Goal: Participate in discussion: Engage in conversation with other users on a specific topic

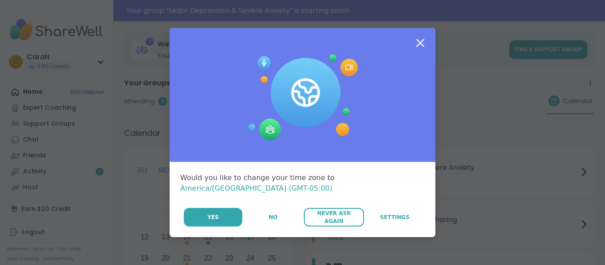
click at [316, 217] on button "Never Ask Again" at bounding box center [334, 217] width 60 height 19
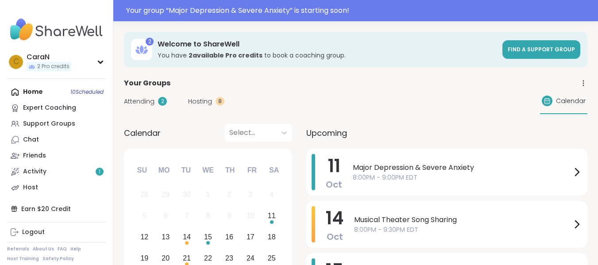
click at [148, 105] on span "Attending" at bounding box center [139, 101] width 31 height 9
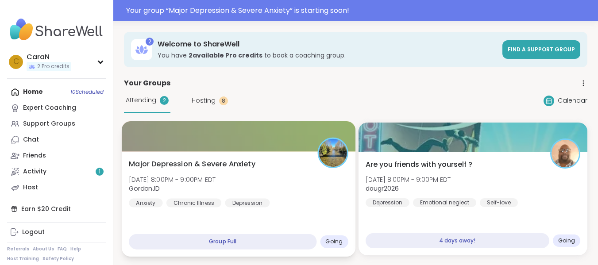
click at [221, 168] on span "Major Depression & Severe Anxiety" at bounding box center [192, 164] width 127 height 11
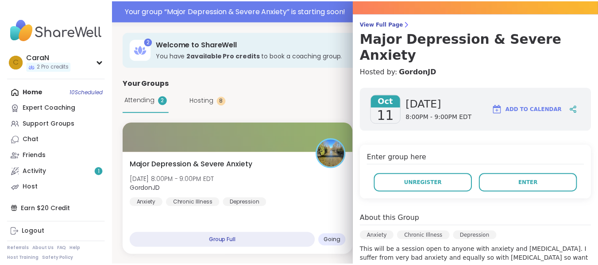
scroll to position [57, 0]
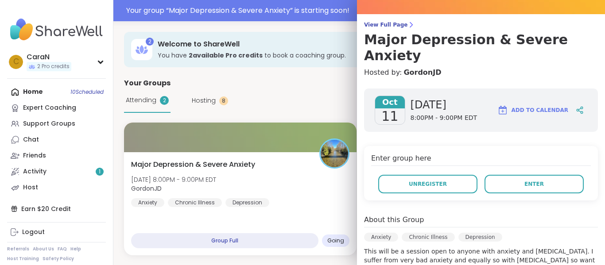
click at [385, 20] on div "View Full Page Major [MEDICAL_DATA] & Severe Anxiety Hosted by: GordonJD [DATE]…" at bounding box center [481, 213] width 248 height 540
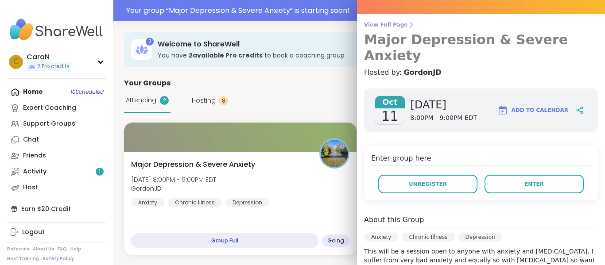
click at [383, 23] on span "View Full Page" at bounding box center [481, 24] width 234 height 7
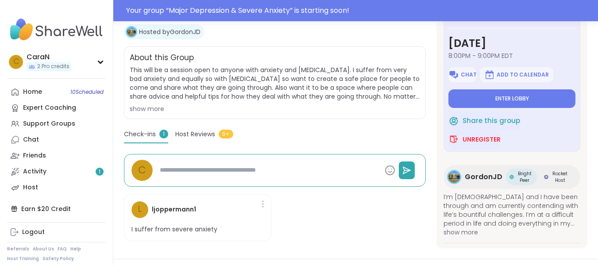
scroll to position [159, 0]
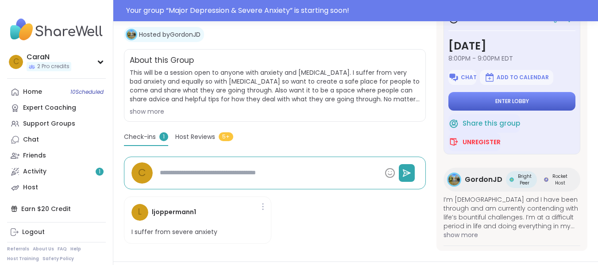
click at [554, 104] on button "Enter lobby" at bounding box center [512, 101] width 127 height 19
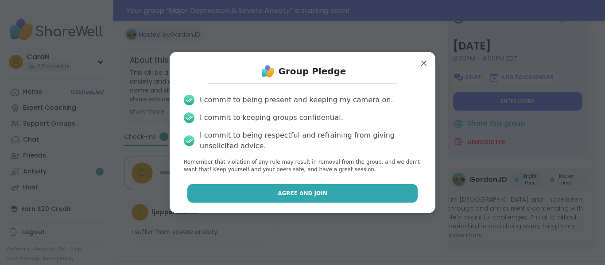
click at [324, 197] on button "Agree and Join" at bounding box center [302, 193] width 231 height 19
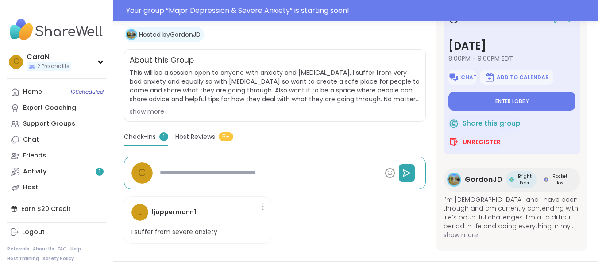
type textarea "*"
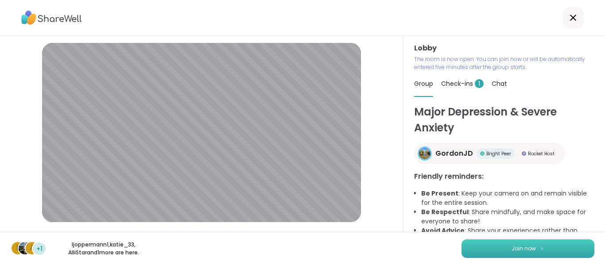
click at [478, 245] on button "Join now" at bounding box center [528, 249] width 133 height 19
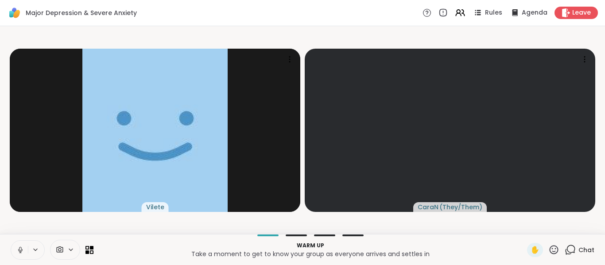
click at [18, 250] on icon at bounding box center [20, 250] width 8 height 8
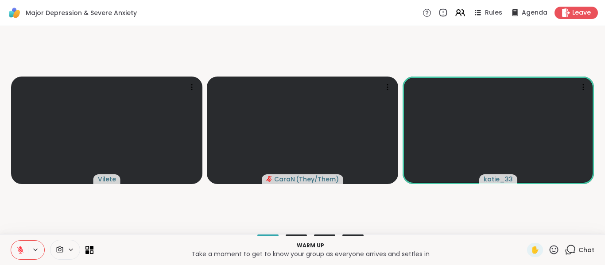
click at [15, 254] on button at bounding box center [19, 250] width 17 height 19
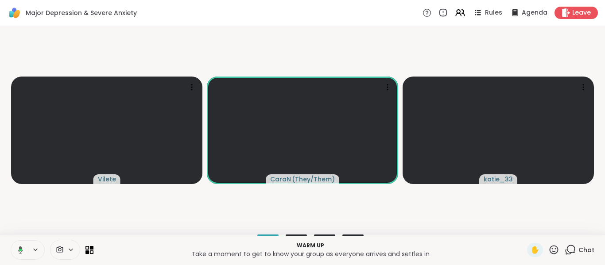
click at [15, 254] on button at bounding box center [19, 250] width 18 height 19
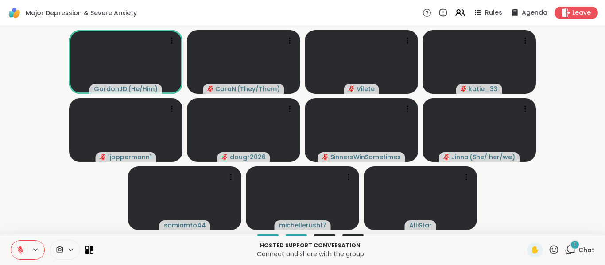
click at [565, 249] on icon at bounding box center [570, 250] width 11 height 11
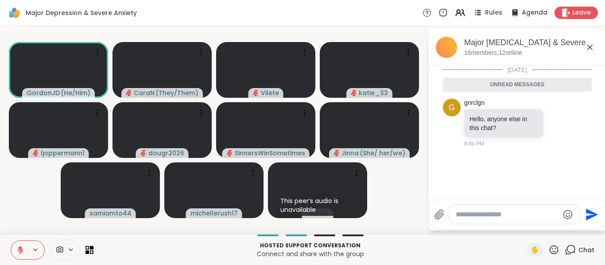
click at [592, 45] on icon at bounding box center [589, 47] width 5 height 5
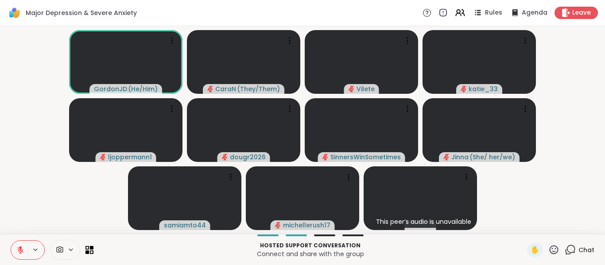
click at [18, 248] on icon at bounding box center [20, 250] width 8 height 8
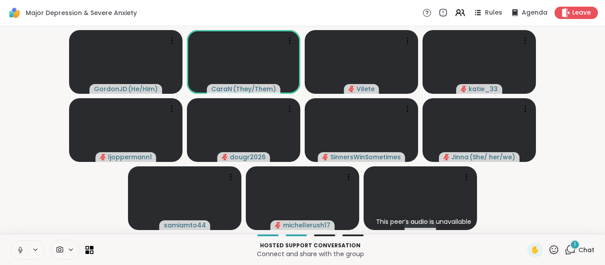
click at [18, 248] on icon at bounding box center [20, 250] width 8 height 8
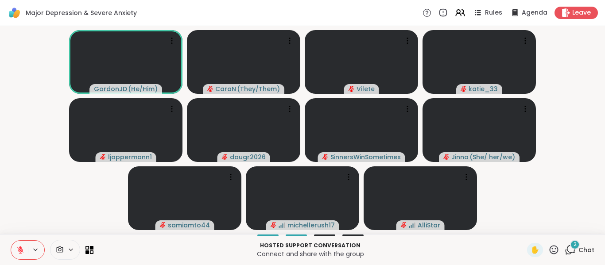
click at [570, 245] on div "2" at bounding box center [575, 245] width 10 height 10
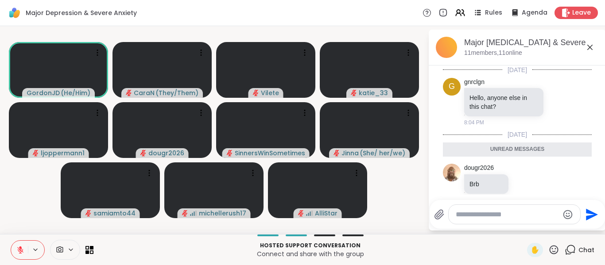
scroll to position [86, 0]
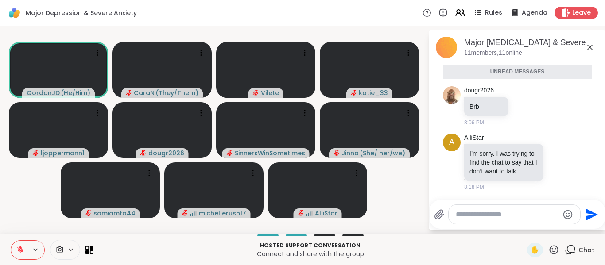
click at [590, 49] on icon at bounding box center [590, 47] width 11 height 11
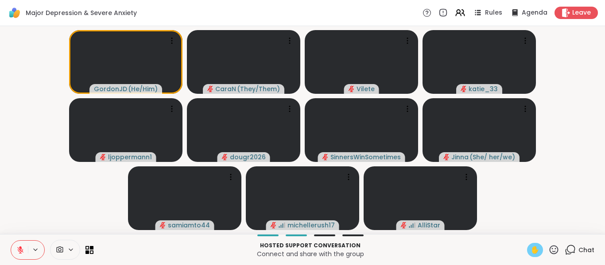
click at [531, 250] on span "✋" at bounding box center [535, 250] width 9 height 11
click at [22, 249] on icon at bounding box center [20, 250] width 8 height 8
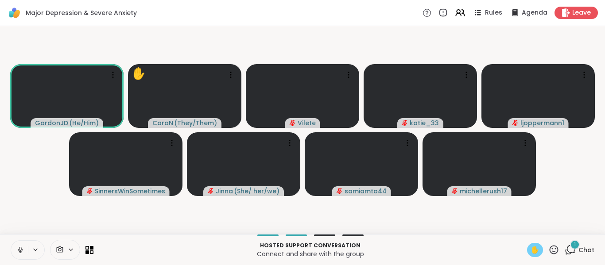
click at [17, 249] on icon at bounding box center [20, 250] width 8 height 8
click at [533, 248] on span "✋" at bounding box center [535, 250] width 9 height 11
click at [19, 249] on icon at bounding box center [20, 250] width 6 height 6
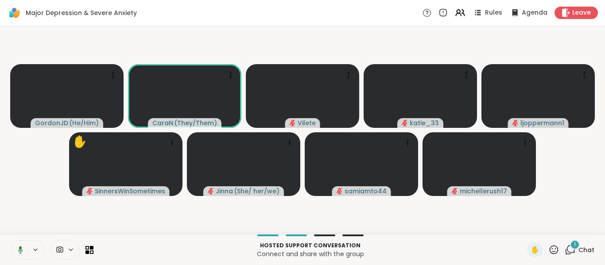
click at [18, 246] on icon at bounding box center [19, 250] width 8 height 8
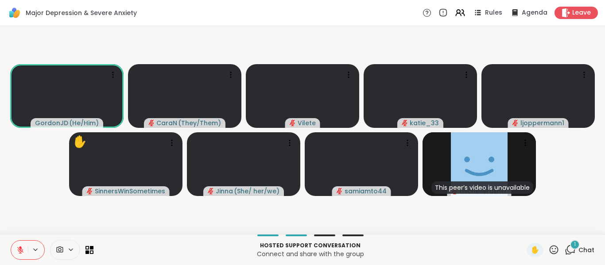
click at [19, 246] on icon at bounding box center [20, 250] width 8 height 8
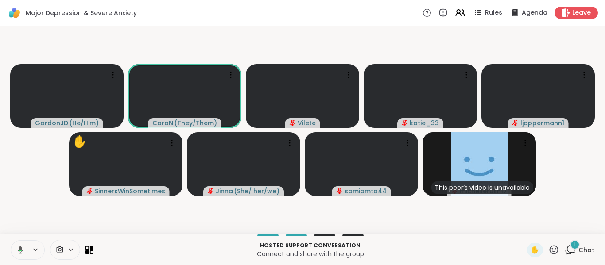
click at [19, 246] on icon at bounding box center [19, 250] width 8 height 8
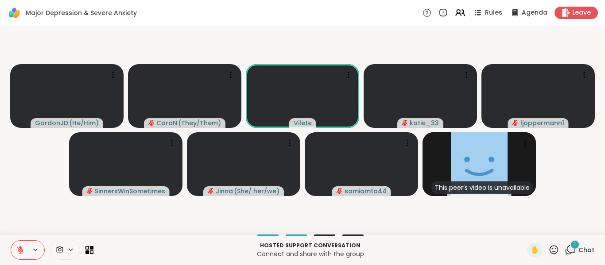
click at [570, 246] on div "1" at bounding box center [575, 245] width 10 height 10
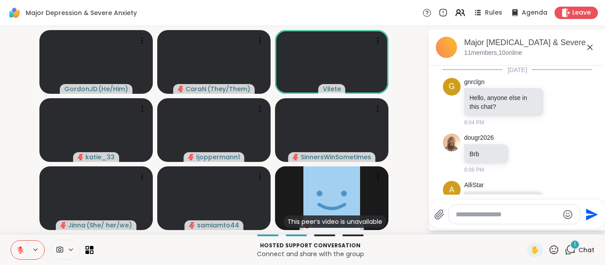
scroll to position [134, 0]
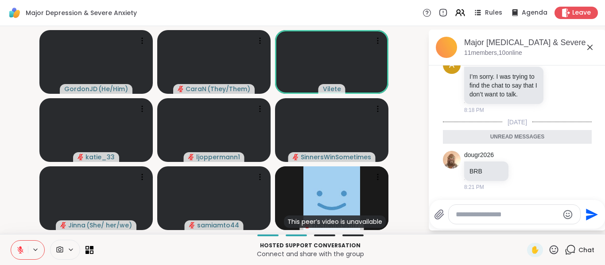
click at [593, 46] on icon at bounding box center [590, 47] width 11 height 11
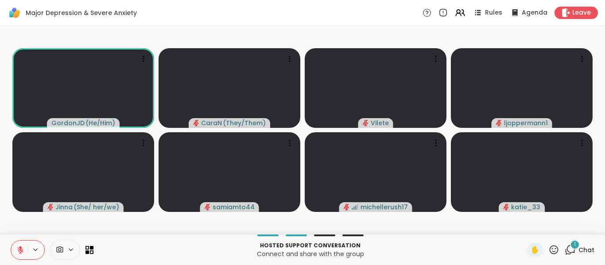
click at [570, 247] on div "1" at bounding box center [575, 245] width 10 height 10
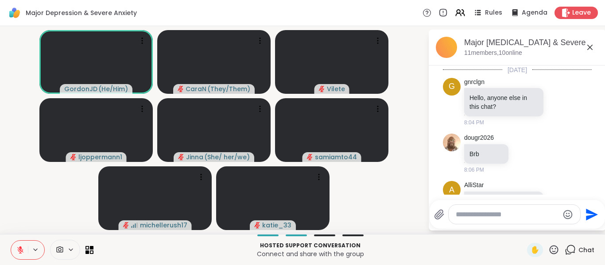
scroll to position [225, 0]
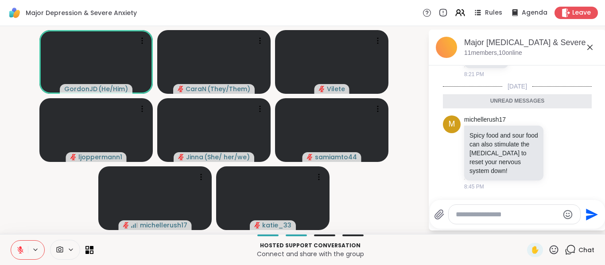
click at [589, 47] on icon at bounding box center [590, 47] width 11 height 11
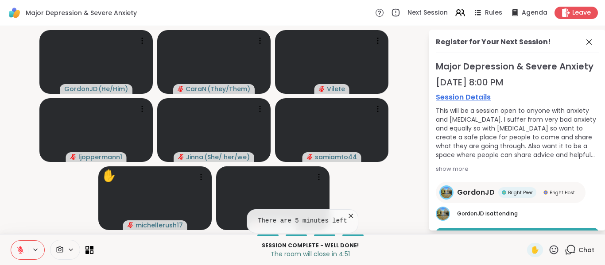
click at [564, 227] on div "Major [MEDICAL_DATA] & Severe Anxiety [DATE] 8:00 PM Session Details This will …" at bounding box center [517, 164] width 163 height 209
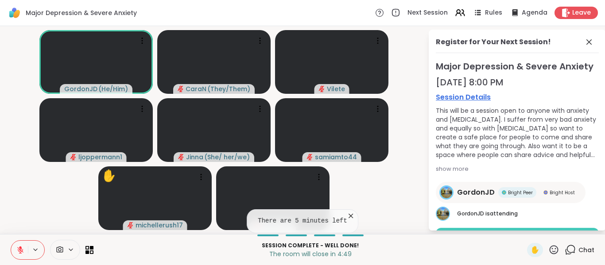
click at [562, 229] on button "Book Session" at bounding box center [517, 237] width 163 height 19
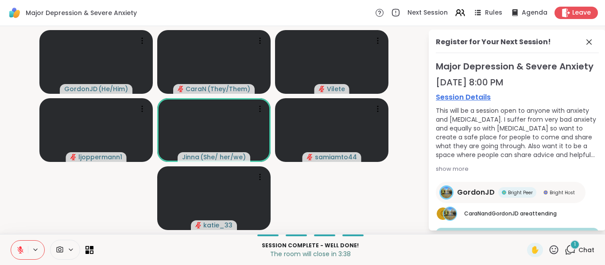
click at [565, 249] on icon at bounding box center [570, 250] width 11 height 11
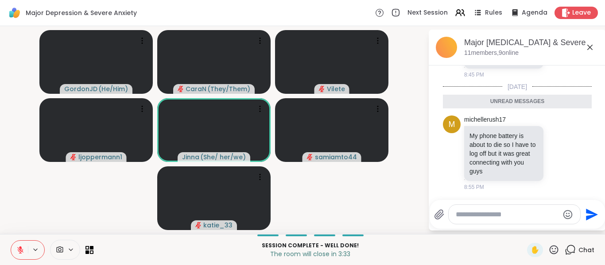
scroll to position [352, 0]
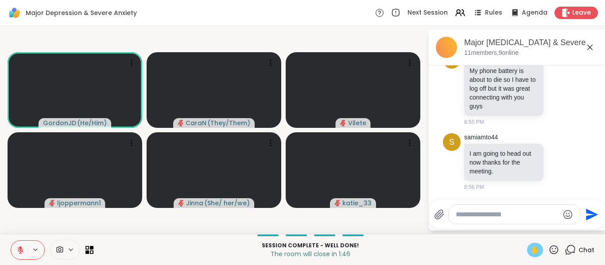
click at [531, 248] on span "✋" at bounding box center [535, 250] width 9 height 11
click at [18, 246] on icon at bounding box center [20, 250] width 8 height 8
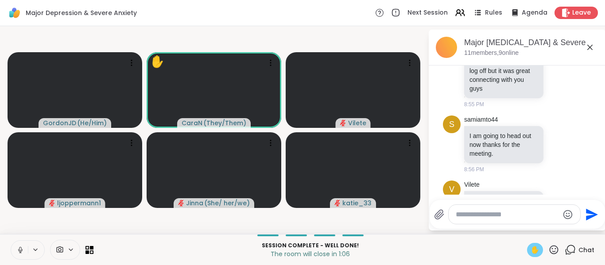
scroll to position [399, 0]
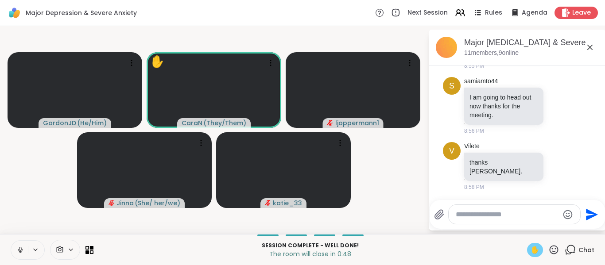
click at [23, 247] on icon at bounding box center [20, 250] width 8 height 8
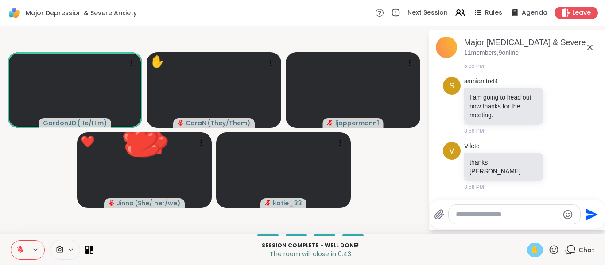
click at [531, 251] on span "✋" at bounding box center [535, 250] width 9 height 11
